Goal: Task Accomplishment & Management: Manage account settings

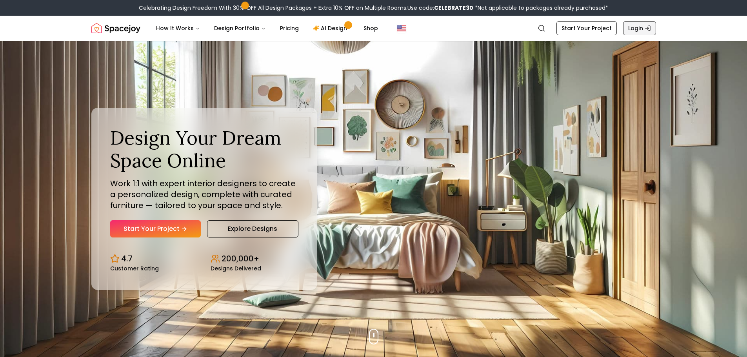
drag, startPoint x: 0, startPoint y: 0, endPoint x: 640, endPoint y: 30, distance: 640.6
click at [640, 30] on link "Login" at bounding box center [639, 28] width 33 height 14
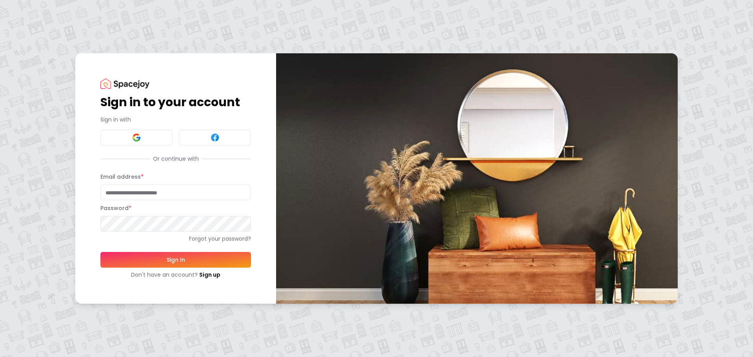
type input "**********"
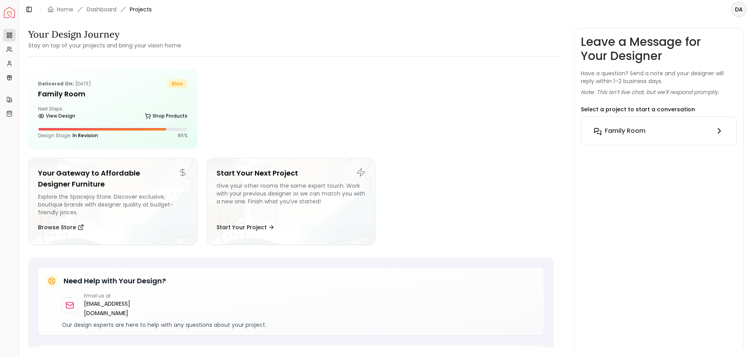
click at [719, 130] on icon at bounding box center [718, 130] width 9 height 9
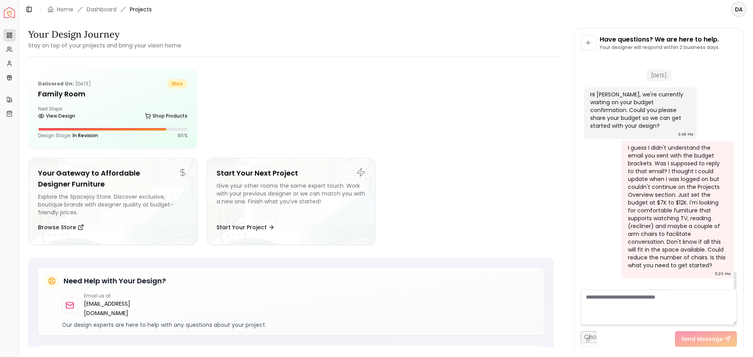
scroll to position [2904, 0]
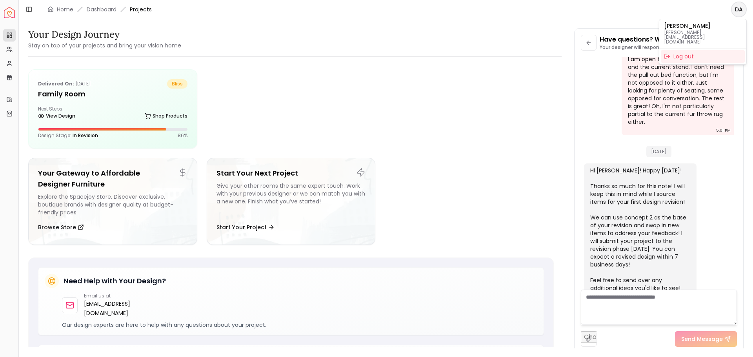
click at [739, 7] on html "Spacejoy Dashboard Overview Projects My Referrals My Profile Gift Card Balance …" at bounding box center [376, 178] width 753 height 357
click at [681, 50] on div "Log out" at bounding box center [703, 56] width 84 height 13
